Goal: Transaction & Acquisition: Purchase product/service

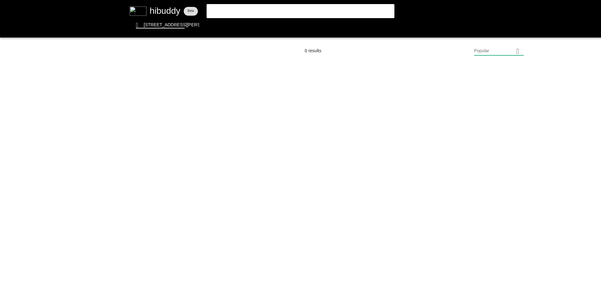
click at [141, 126] on flt-glass-pane at bounding box center [300, 142] width 601 height 285
click at [239, 29] on flt-glass-pane at bounding box center [300, 142] width 601 height 285
click at [241, 24] on flt-glass-pane at bounding box center [300, 142] width 601 height 285
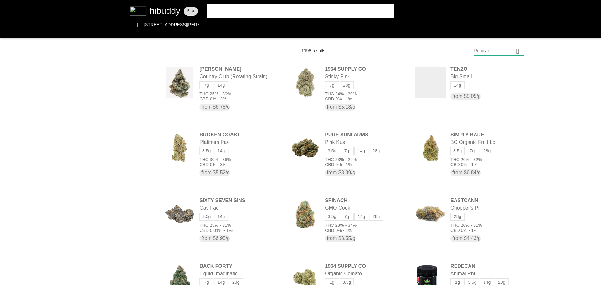
click at [504, 50] on flt-glass-pane at bounding box center [300, 142] width 601 height 285
click at [495, 220] on flt-glass-pane at bounding box center [300, 142] width 601 height 285
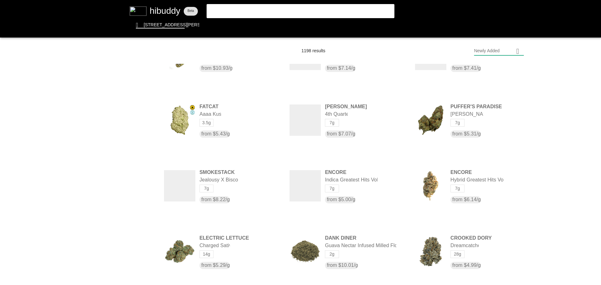
click at [146, 225] on flt-glass-pane at bounding box center [300, 142] width 601 height 285
click at [143, 269] on flt-glass-pane at bounding box center [300, 142] width 601 height 285
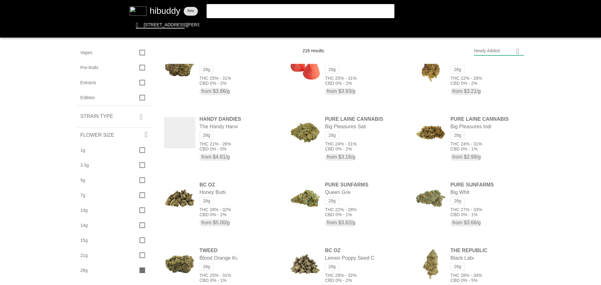
click at [277, 9] on flt-glass-pane at bounding box center [300, 142] width 601 height 285
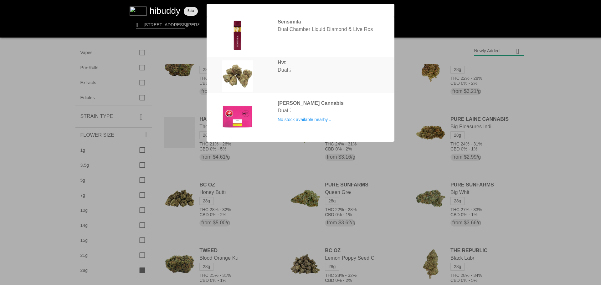
type input "dual"
click at [291, 71] on flt-glass-pane at bounding box center [300, 142] width 601 height 285
